Goal: Task Accomplishment & Management: Manage account settings

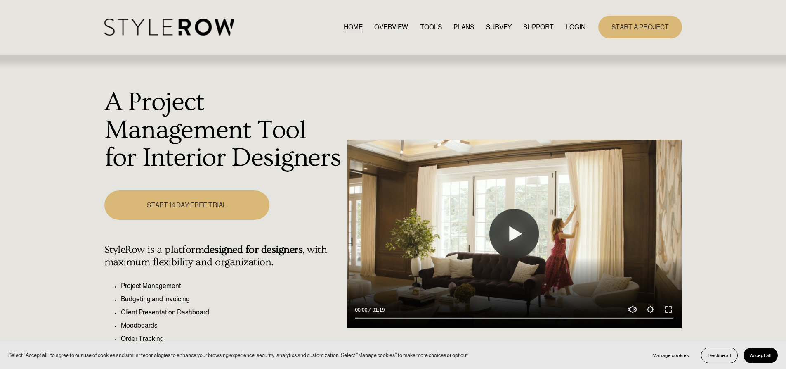
click at [579, 26] on link "LOGIN" at bounding box center [576, 26] width 20 height 11
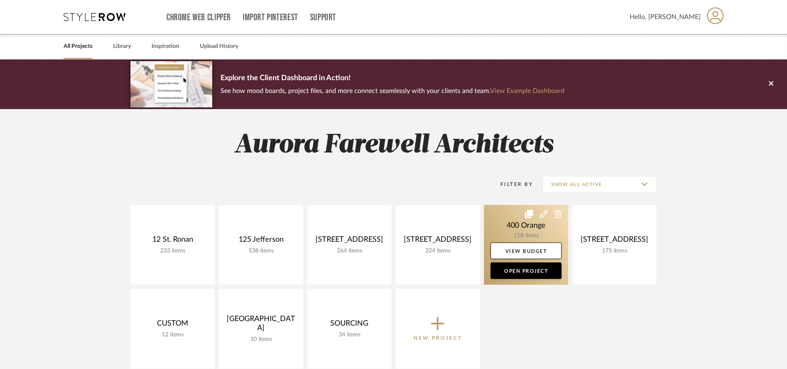
click at [529, 233] on link at bounding box center [526, 245] width 84 height 80
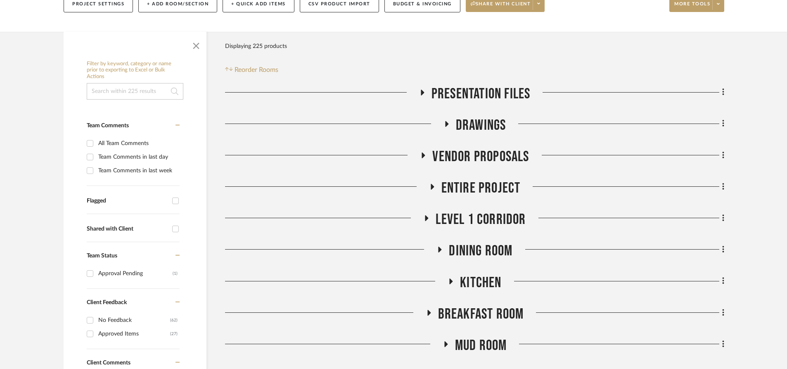
scroll to position [124, 0]
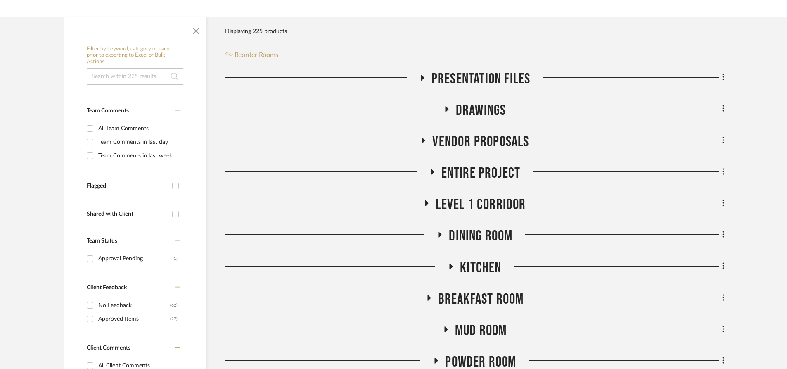
click at [459, 268] on h3 "Kitchen" at bounding box center [474, 268] width 54 height 18
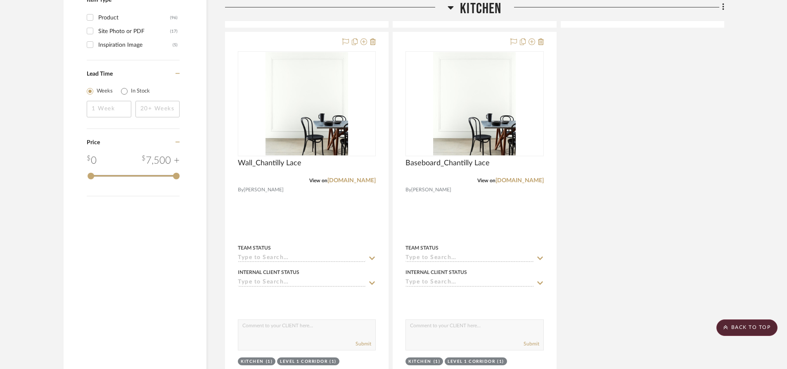
scroll to position [1362, 0]
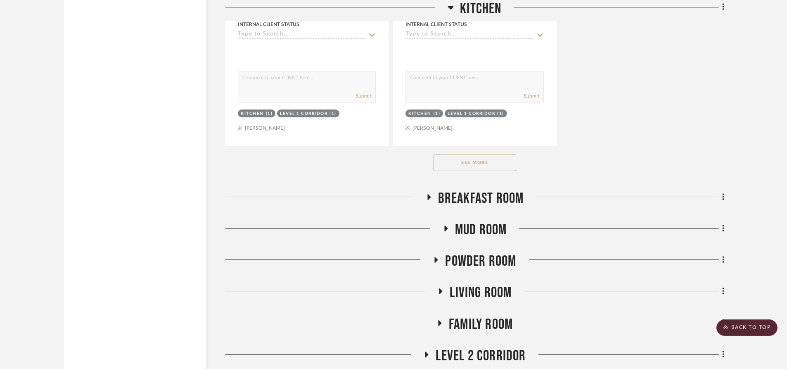
click at [472, 165] on button "See More" at bounding box center [474, 162] width 83 height 17
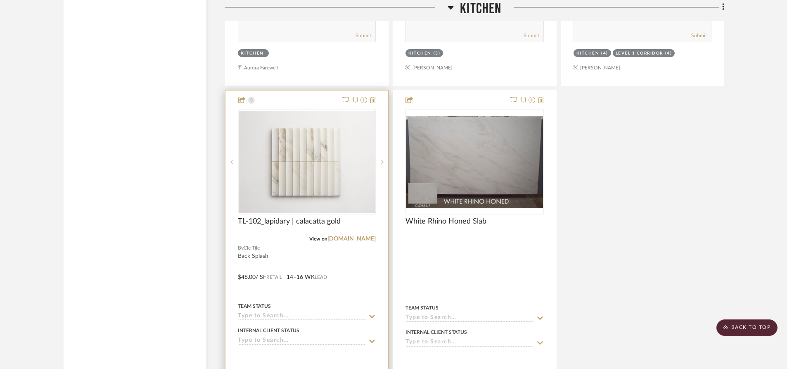
scroll to position [1899, 0]
